Goal: Task Accomplishment & Management: Manage account settings

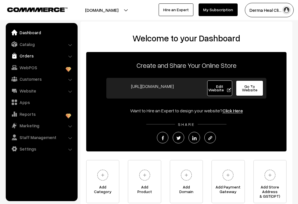
click at [27, 56] on link "Orders" at bounding box center [41, 56] width 68 height 10
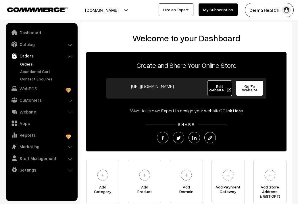
click at [26, 64] on link "Orders" at bounding box center [47, 64] width 57 height 6
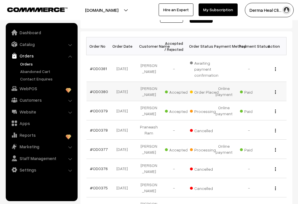
scroll to position [82, 0]
click at [99, 93] on link "#OD0380" at bounding box center [99, 91] width 18 height 5
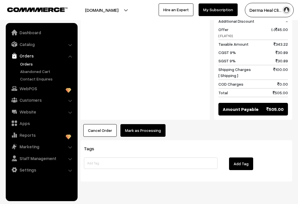
scroll to position [313, 0]
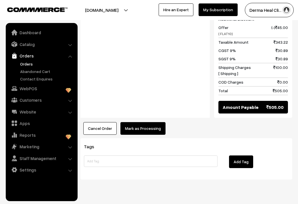
click at [146, 122] on button "Mark as Processing" at bounding box center [142, 128] width 45 height 13
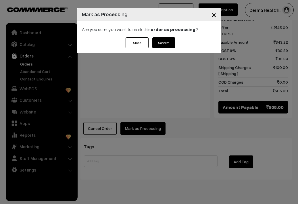
click at [168, 43] on button "Confirm" at bounding box center [163, 42] width 23 height 11
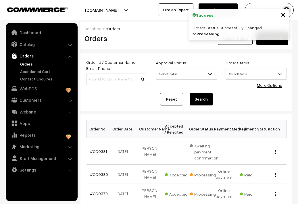
scroll to position [82, 0]
